Goal: Task Accomplishment & Management: Use online tool/utility

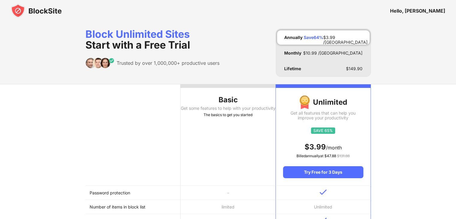
click at [34, 10] on img at bounding box center [36, 11] width 51 height 14
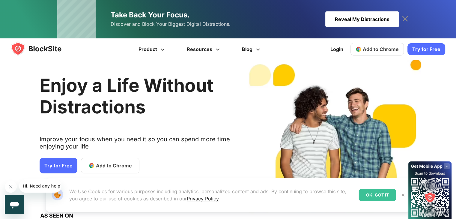
scroll to position [6, 0]
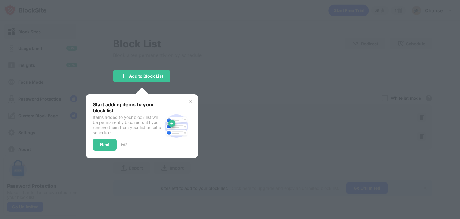
click at [190, 100] on img at bounding box center [191, 101] width 5 height 5
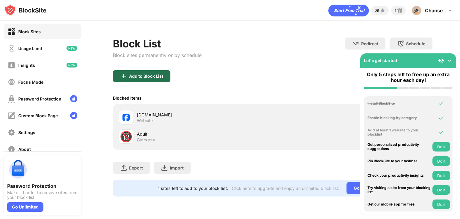
click at [133, 78] on div "Add to Block List" at bounding box center [146, 76] width 34 height 5
